Goal: Task Accomplishment & Management: Complete application form

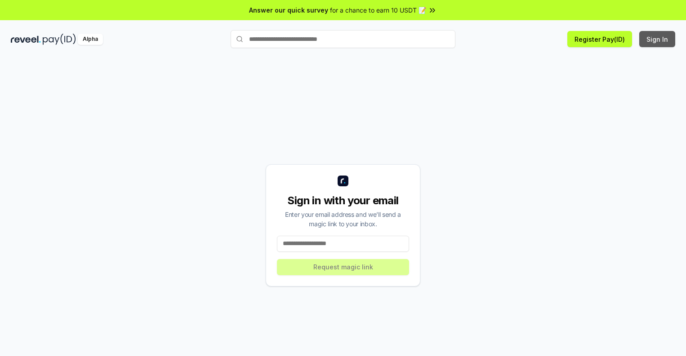
click at [658, 39] on button "Sign In" at bounding box center [657, 39] width 36 height 16
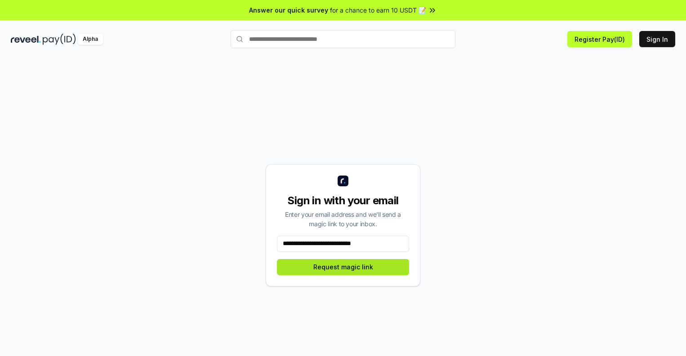
type input "**********"
click at [343, 267] on button "Request magic link" at bounding box center [343, 267] width 132 height 16
